Goal: Task Accomplishment & Management: Complete application form

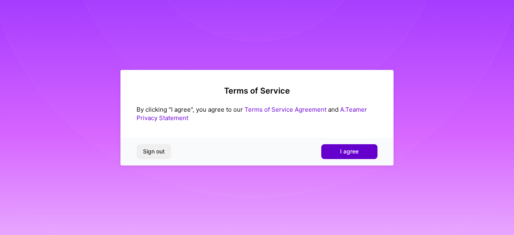
click at [355, 154] on span "I agree" at bounding box center [349, 151] width 18 height 8
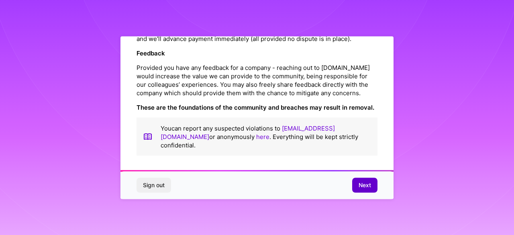
click at [360, 185] on span "Next" at bounding box center [365, 185] width 12 height 8
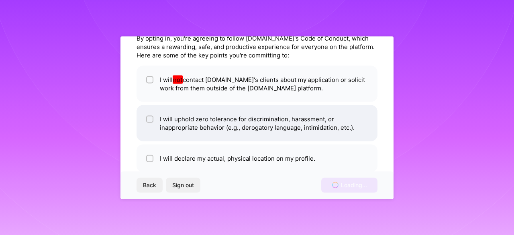
scroll to position [54, 0]
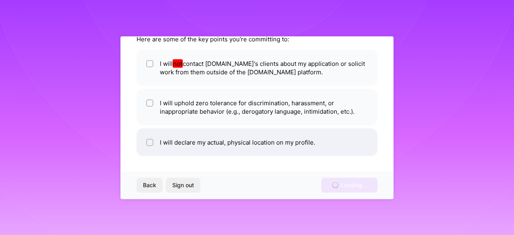
click at [239, 143] on li "I will declare my actual, physical location on my profile." at bounding box center [257, 142] width 241 height 28
checkbox input "true"
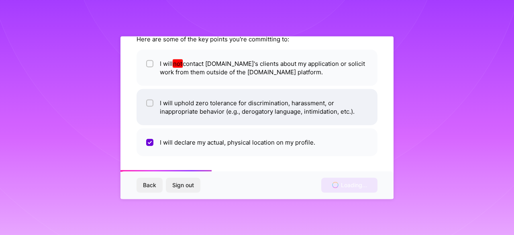
click at [192, 103] on li "I will uphold zero tolerance for discrimination, harassment, or inappropriate b…" at bounding box center [257, 107] width 241 height 36
checkbox input "true"
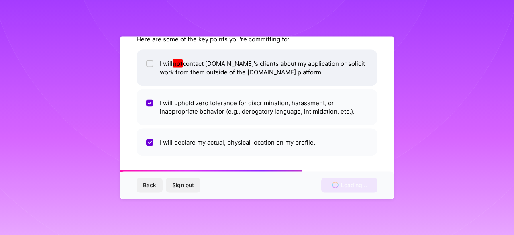
click at [193, 68] on span "I will not contact [DOMAIN_NAME]'s clients about my application or solicit work…" at bounding box center [264, 67] width 208 height 17
checkbox input "true"
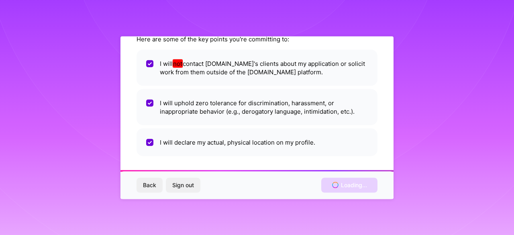
click at [339, 184] on div "Back Sign out Loading..." at bounding box center [256, 184] width 273 height 27
click at [349, 184] on div "Back Sign out Loading..." at bounding box center [256, 184] width 273 height 27
click at [342, 182] on div "Back Sign out Loading..." at bounding box center [256, 184] width 273 height 27
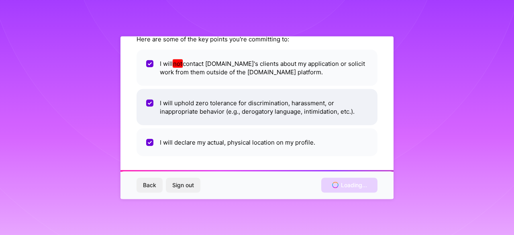
scroll to position [0, 0]
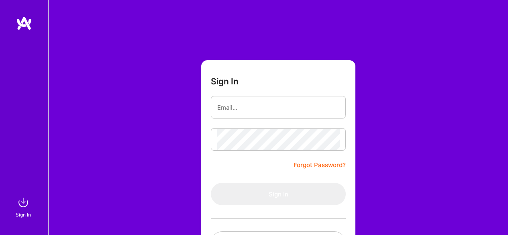
scroll to position [67, 0]
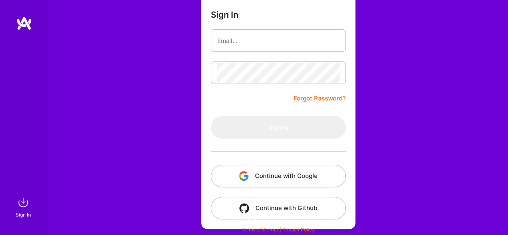
type input "[EMAIL_ADDRESS][DOMAIN_NAME]"
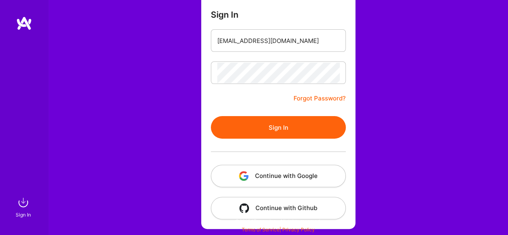
click at [300, 118] on button "Sign In" at bounding box center [278, 127] width 135 height 22
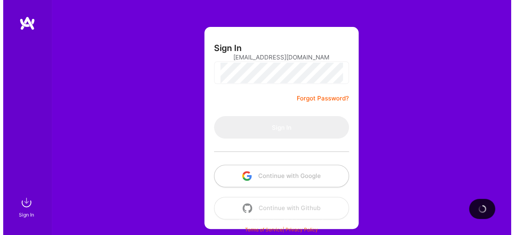
scroll to position [0, 0]
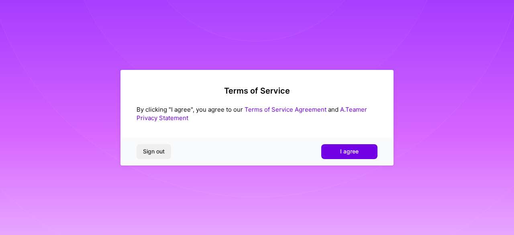
click at [358, 155] on button "I agree" at bounding box center [349, 151] width 56 height 14
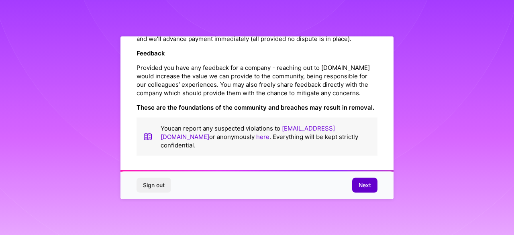
click at [373, 181] on button "Next" at bounding box center [364, 185] width 25 height 14
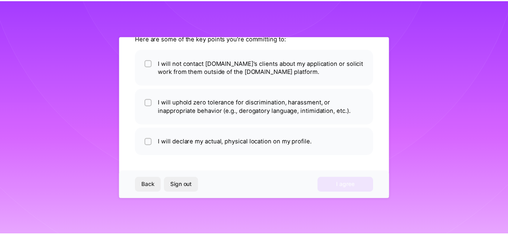
scroll to position [54, 0]
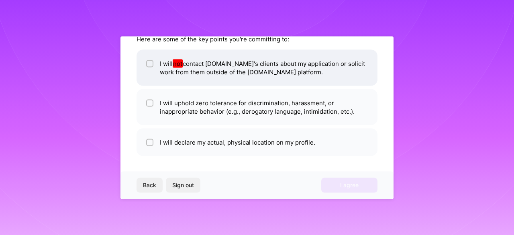
click at [220, 77] on li "I will not contact [DOMAIN_NAME]'s clients about my application or solicit work…" at bounding box center [257, 67] width 241 height 36
checkbox input "true"
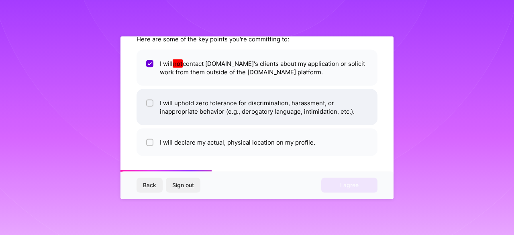
click at [226, 101] on li "I will uphold zero tolerance for discrimination, harassment, or inappropriate b…" at bounding box center [257, 107] width 241 height 36
checkbox input "true"
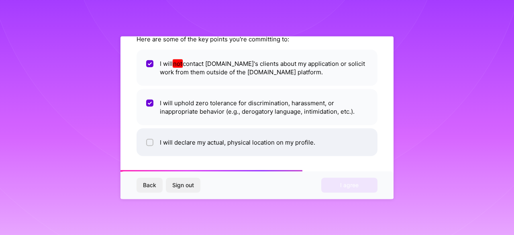
click at [242, 141] on li "I will declare my actual, physical location on my profile." at bounding box center [257, 142] width 241 height 28
checkbox input "true"
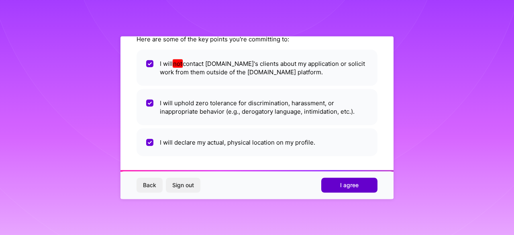
click at [325, 181] on button "I agree" at bounding box center [349, 185] width 56 height 14
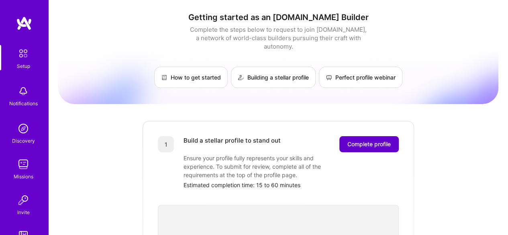
click at [359, 140] on span "Complete profile" at bounding box center [368, 144] width 43 height 8
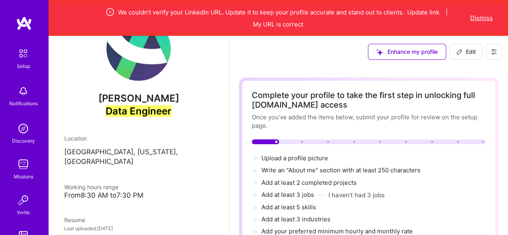
click at [480, 18] on button "Dismiss" at bounding box center [481, 18] width 22 height 8
